Goal: Task Accomplishment & Management: Manage account settings

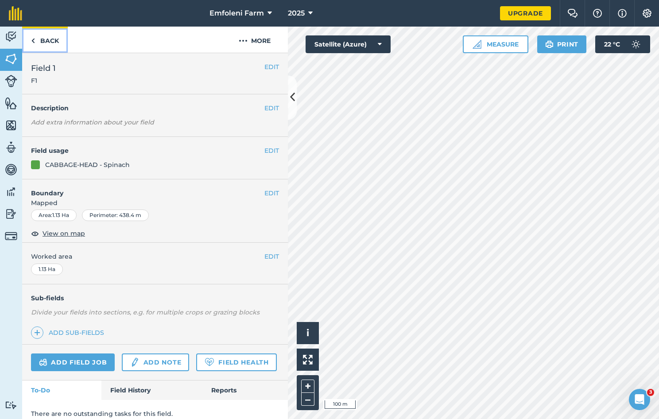
click at [48, 38] on link "Back" at bounding box center [45, 40] width 46 height 26
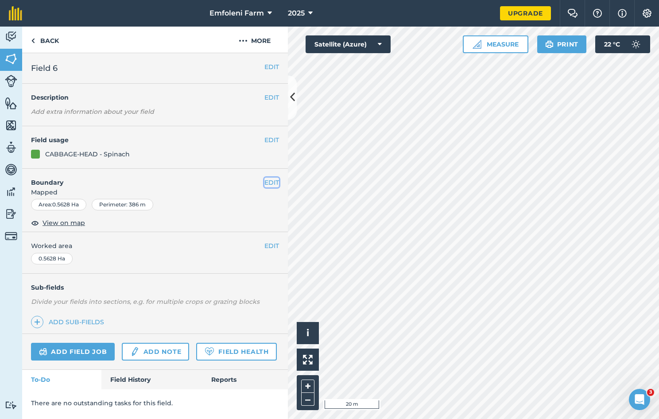
click at [269, 183] on button "EDIT" at bounding box center [271, 182] width 15 height 10
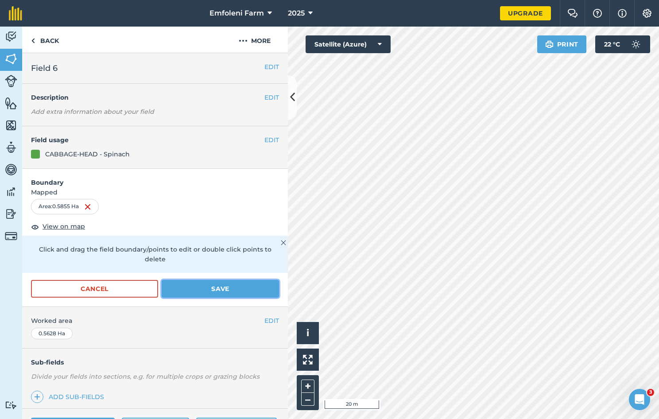
click at [248, 291] on button "Save" at bounding box center [220, 289] width 117 height 18
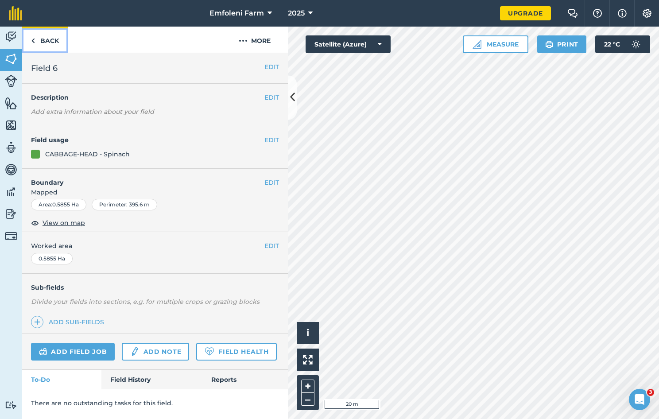
click at [43, 41] on link "Back" at bounding box center [45, 40] width 46 height 26
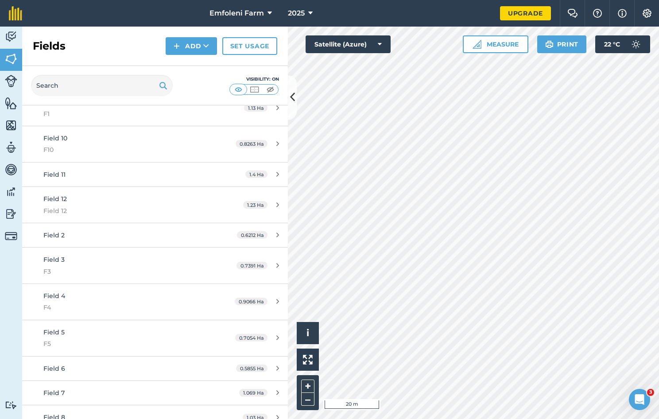
scroll to position [81, 0]
click at [293, 100] on icon at bounding box center [292, 97] width 5 height 15
